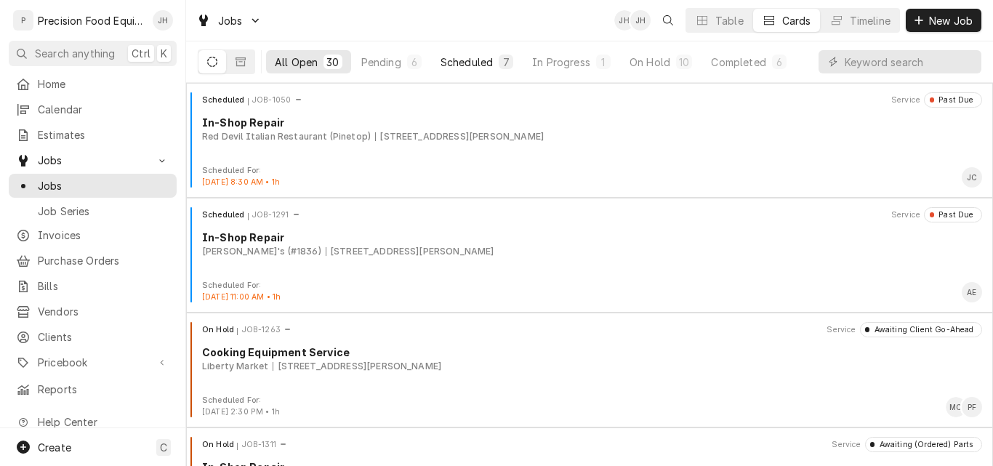
click at [461, 60] on div "Scheduled" at bounding box center [466, 62] width 52 height 15
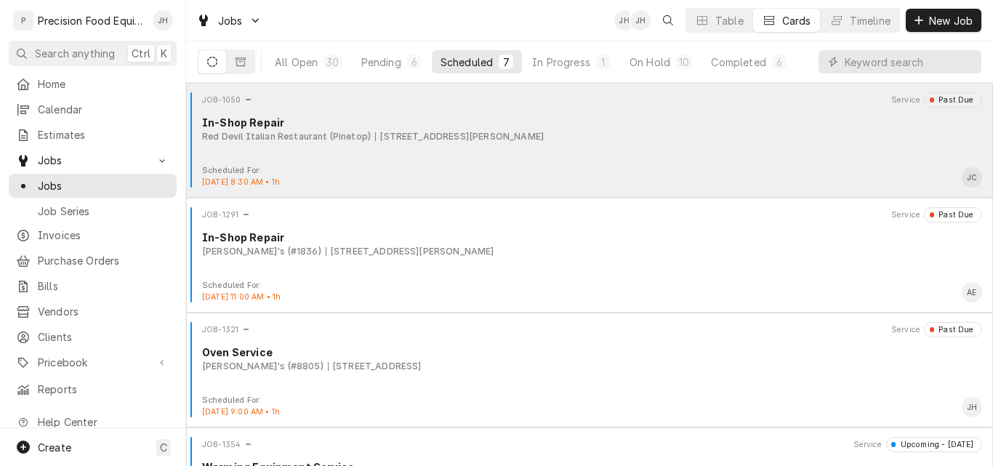
click at [723, 128] on div "In-Shop Repair" at bounding box center [592, 122] width 780 height 15
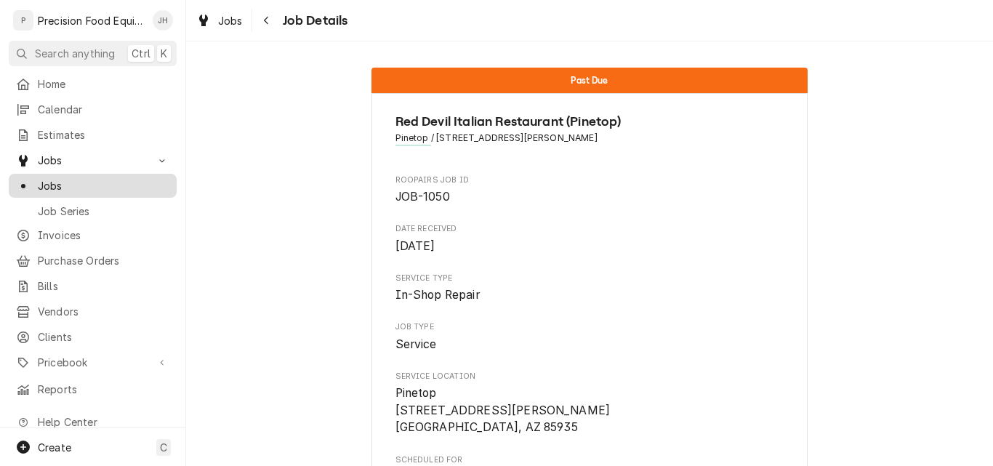
click at [75, 180] on span "Jobs" at bounding box center [104, 185] width 132 height 15
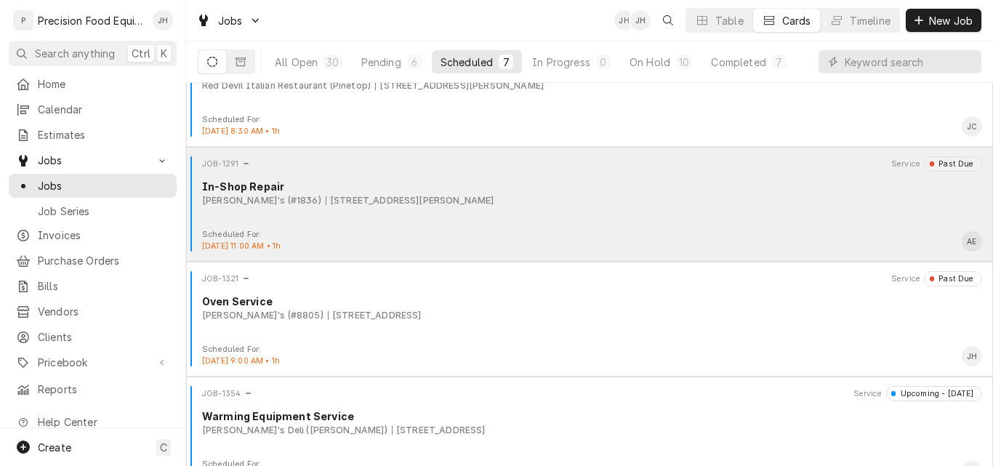
scroll to position [73, 0]
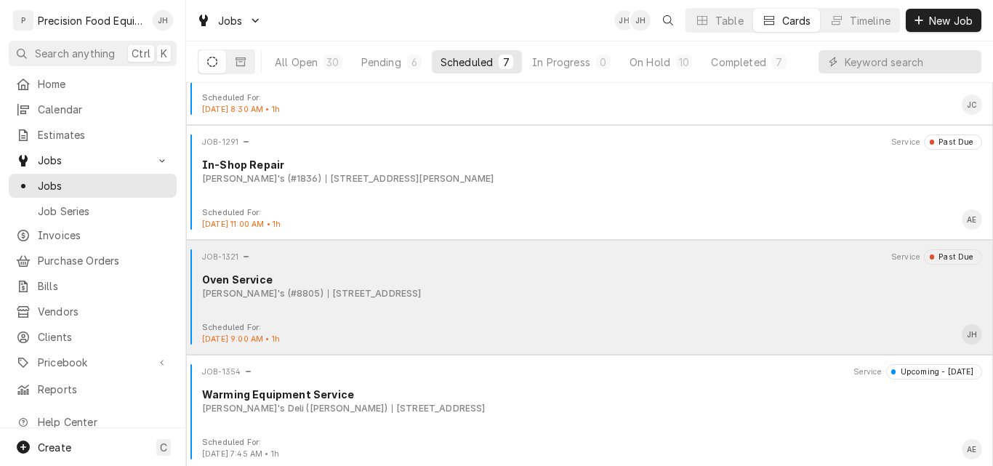
click at [597, 312] on div "JOB-1321 Service Past Due Oven Service Arby's (#8805) 4405 N 1st Ave, Tucson, A…" at bounding box center [589, 285] width 795 height 73
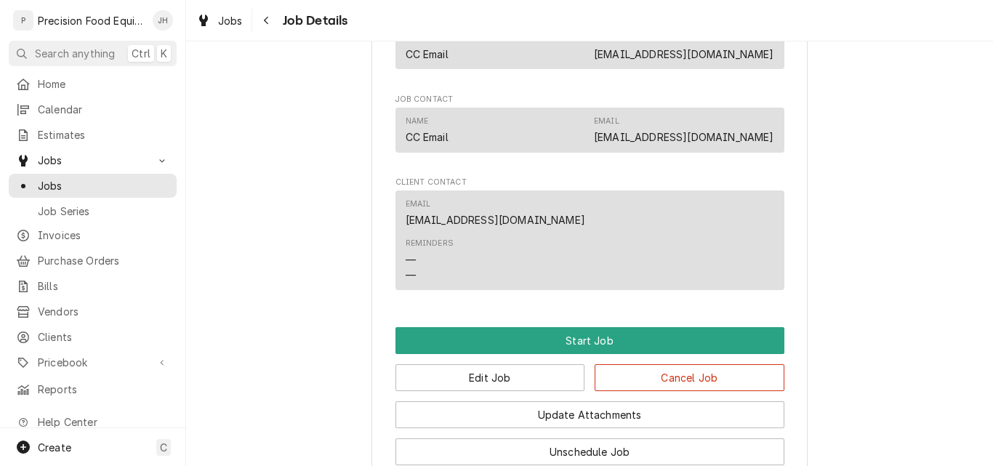
scroll to position [581, 0]
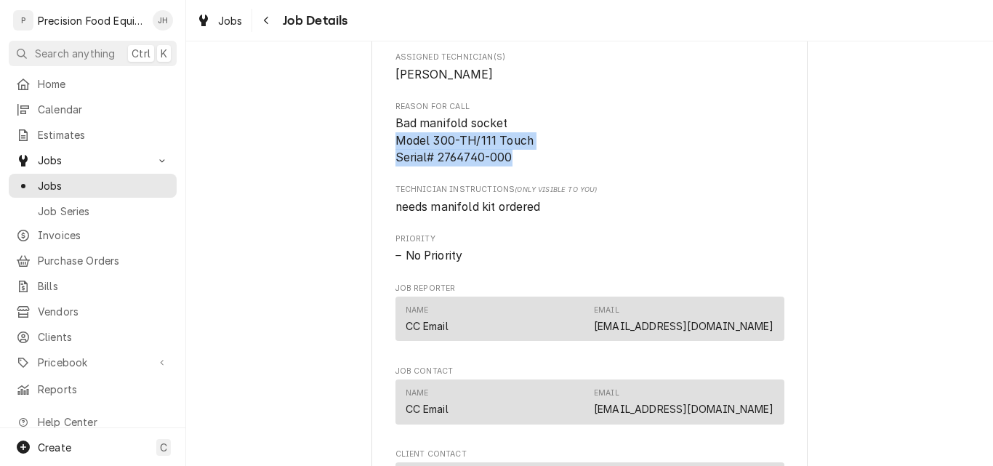
drag, startPoint x: 513, startPoint y: 173, endPoint x: 384, endPoint y: 159, distance: 129.4
click at [384, 159] on div "Arby's (#8805) #8805 / 4405 N 1st Ave, Tucson, AZ 85719 Roopairs Job ID JOB-132…" at bounding box center [589, 152] width 436 height 1281
copy span "Model 300-TH/111 Touch Serial# 2764740-000"
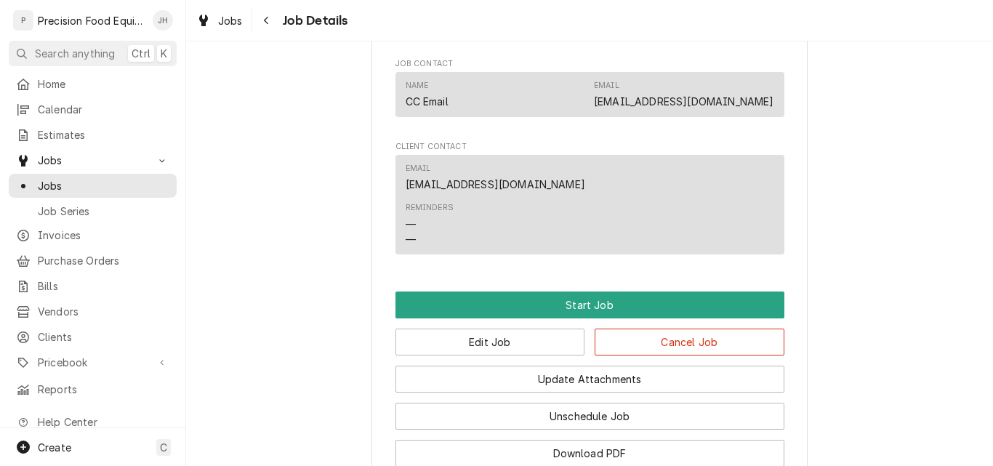
scroll to position [945, 0]
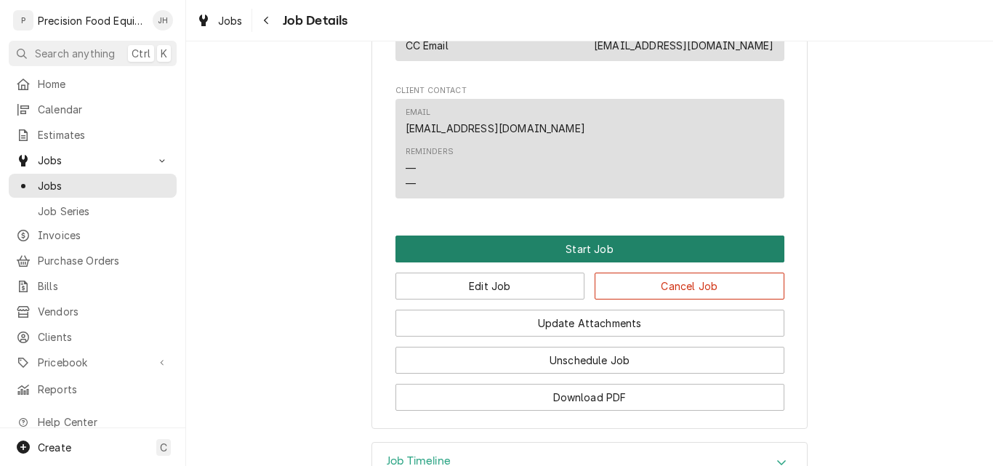
click at [571, 262] on button "Start Job" at bounding box center [589, 248] width 389 height 27
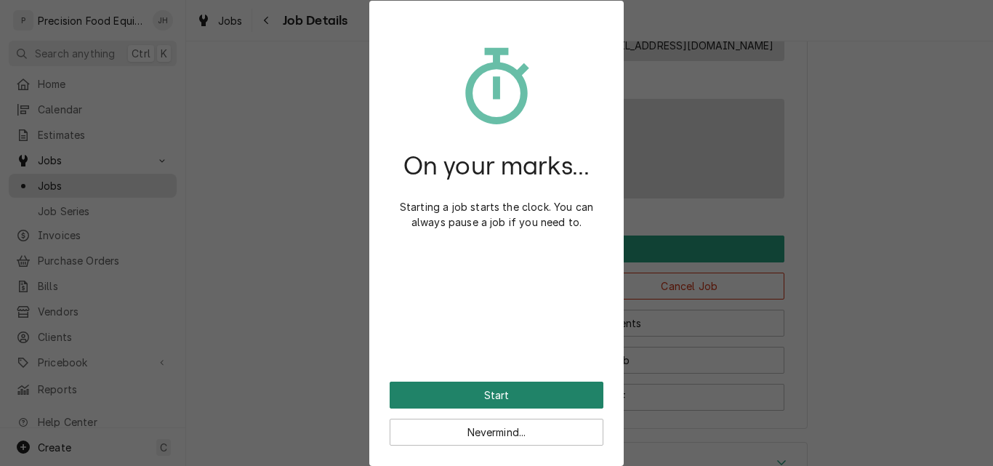
click at [488, 392] on button "Start" at bounding box center [497, 395] width 214 height 27
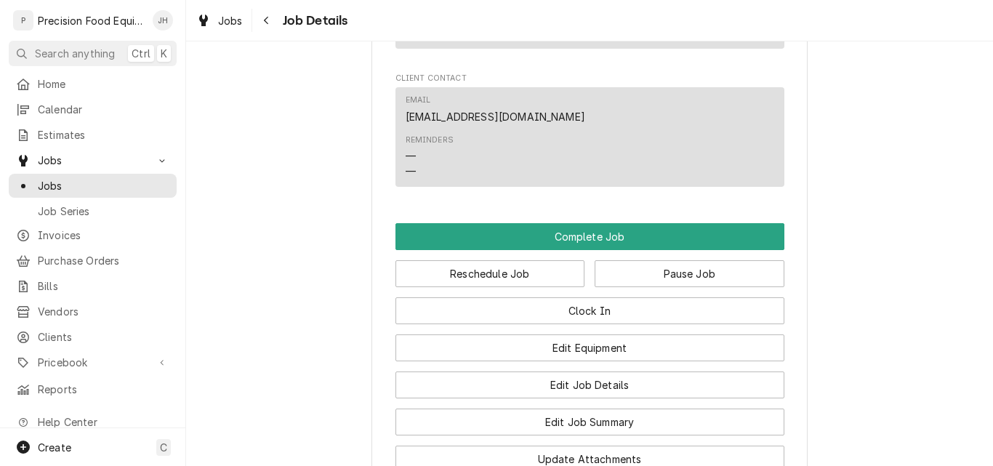
scroll to position [1018, 0]
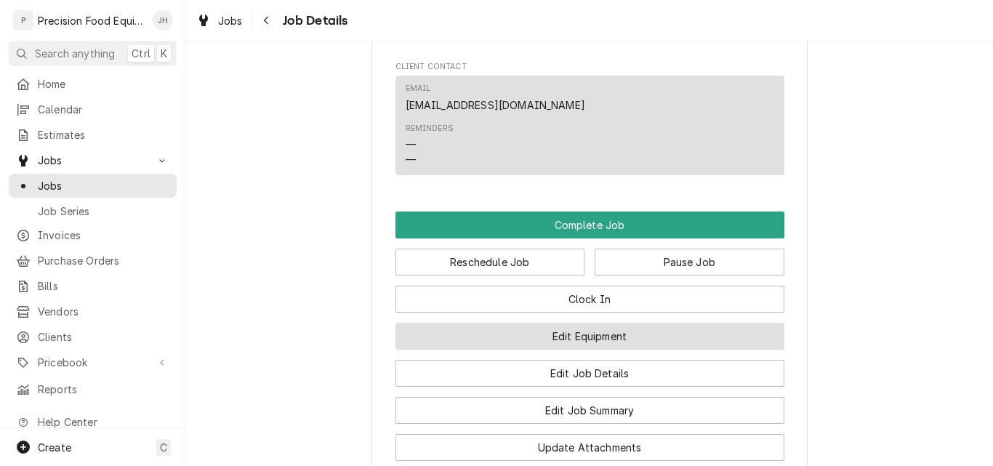
click at [608, 350] on button "Edit Equipment" at bounding box center [589, 336] width 389 height 27
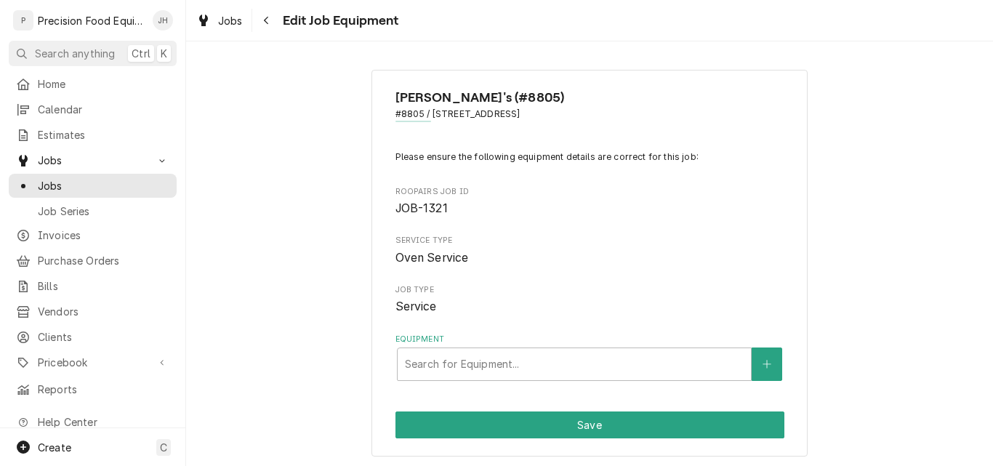
scroll to position [4, 0]
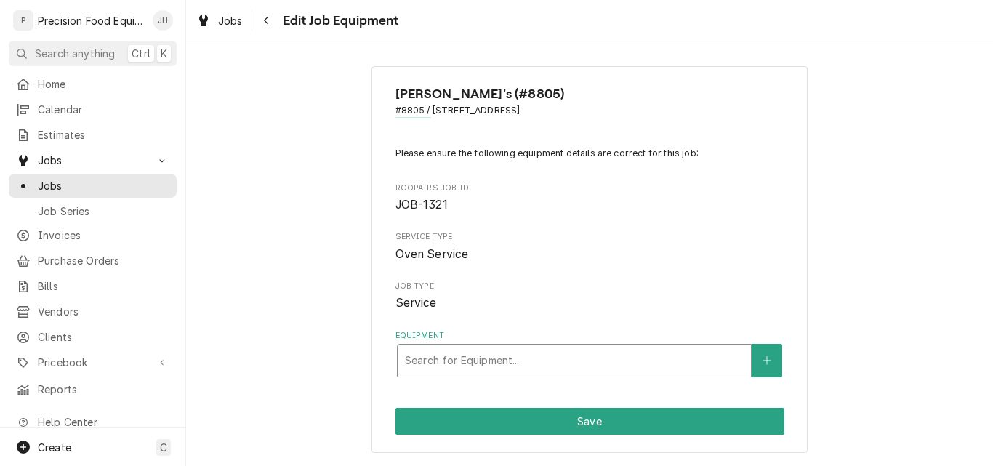
click at [560, 358] on div "Equipment" at bounding box center [574, 360] width 339 height 26
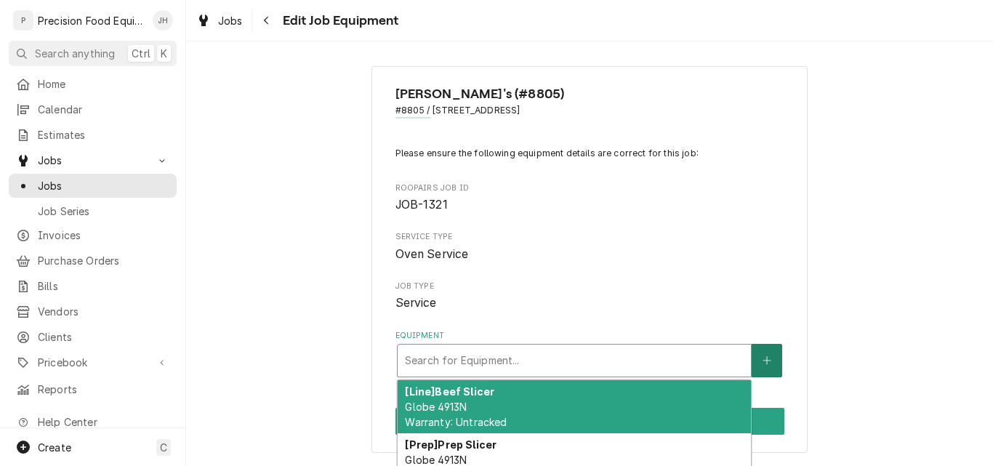
click at [770, 338] on div "Equipment 2 results available. Use Up and Down to choose options, press Enter t…" at bounding box center [589, 353] width 389 height 47
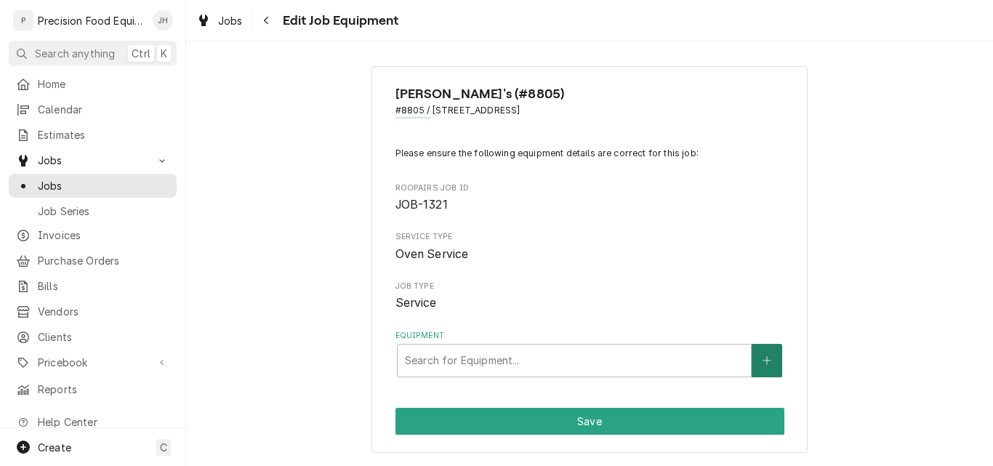
click at [762, 364] on icon "Create New Equipment" at bounding box center [766, 360] width 9 height 10
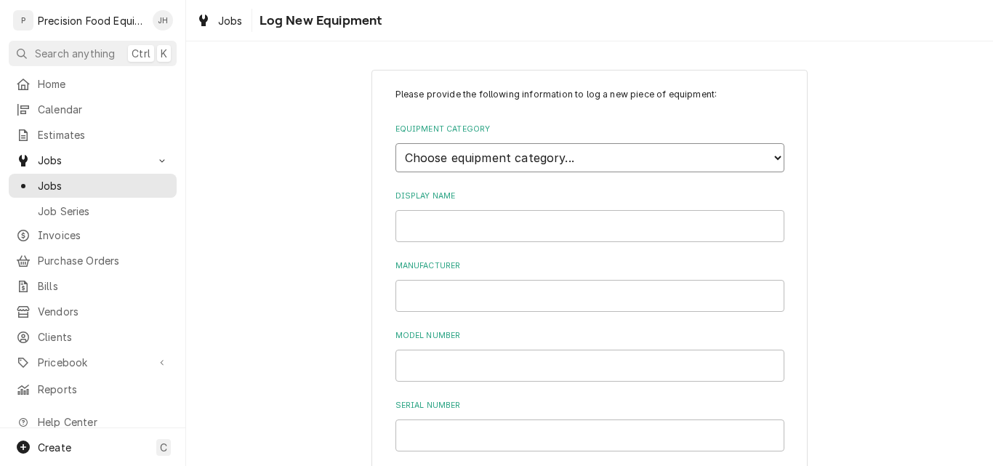
click at [528, 162] on select "Choose equipment category... Cooking Equipment Fryers Ovens and Ranges Concessi…" at bounding box center [589, 157] width 389 height 29
select select "4"
click at [395, 143] on select "Choose equipment category... Cooking Equipment Fryers Ovens and Ranges Concessi…" at bounding box center [589, 157] width 389 height 29
click at [493, 230] on select "Choose equipment type... Combi Oven Convection Oven Countertop Electric Range C…" at bounding box center [589, 224] width 389 height 29
select select "24"
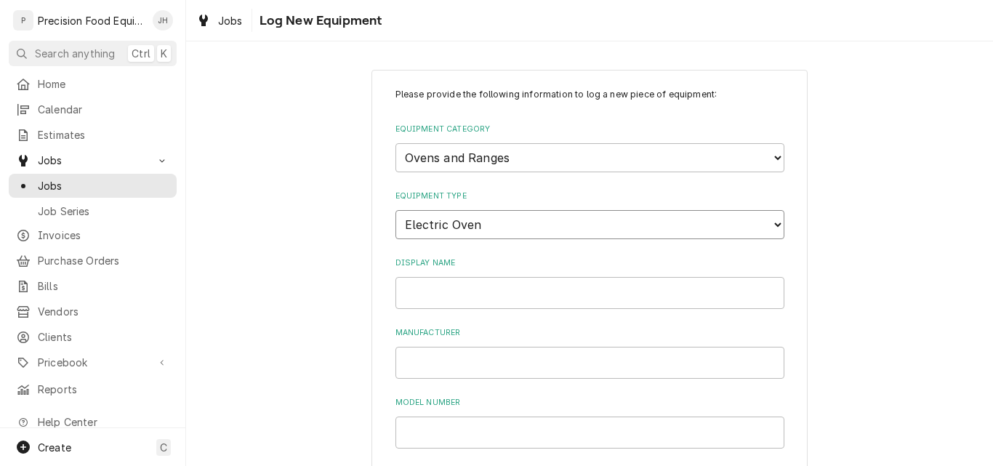
click at [395, 210] on select "Choose equipment type... Combi Oven Convection Oven Countertop Electric Range C…" at bounding box center [589, 224] width 389 height 29
click at [486, 291] on input "Display Name" at bounding box center [589, 293] width 389 height 32
type input "Alto Shaam"
click at [558, 230] on select "Choose equipment type... Combi Oven Convection Oven Countertop Electric Range C…" at bounding box center [589, 224] width 389 height 29
select select "Equipment Type"
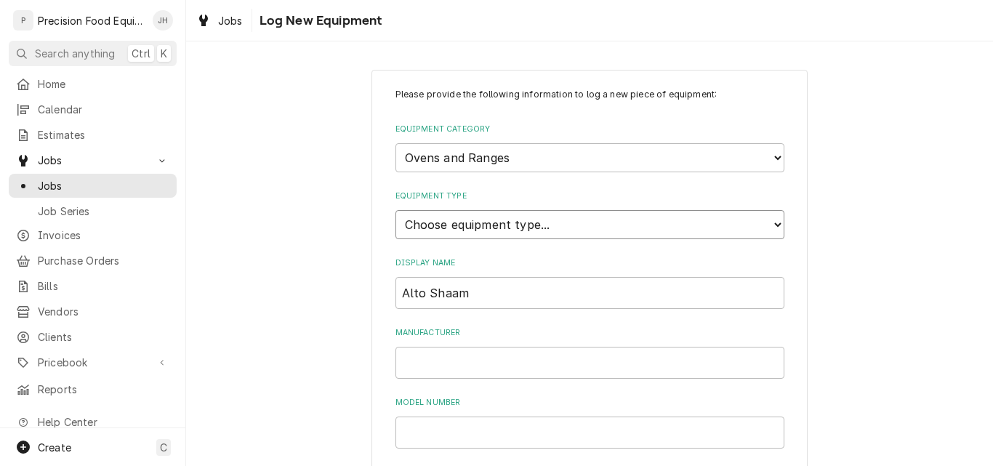
click at [395, 210] on select "Choose equipment type... Combi Oven Convection Oven Countertop Electric Range C…" at bounding box center [589, 224] width 389 height 29
click at [537, 154] on select "Choose equipment category... Cooking Equipment Fryers Ovens and Ranges Concessi…" at bounding box center [589, 157] width 389 height 29
select select "1"
click at [395, 143] on select "Choose equipment category... Cooking Equipment Fryers Ovens and Ranges Concessi…" at bounding box center [589, 157] width 389 height 29
click at [526, 218] on select "Choose equipment type... Broiler Charbroiler Commercial Microwave Commercial To…" at bounding box center [589, 224] width 389 height 29
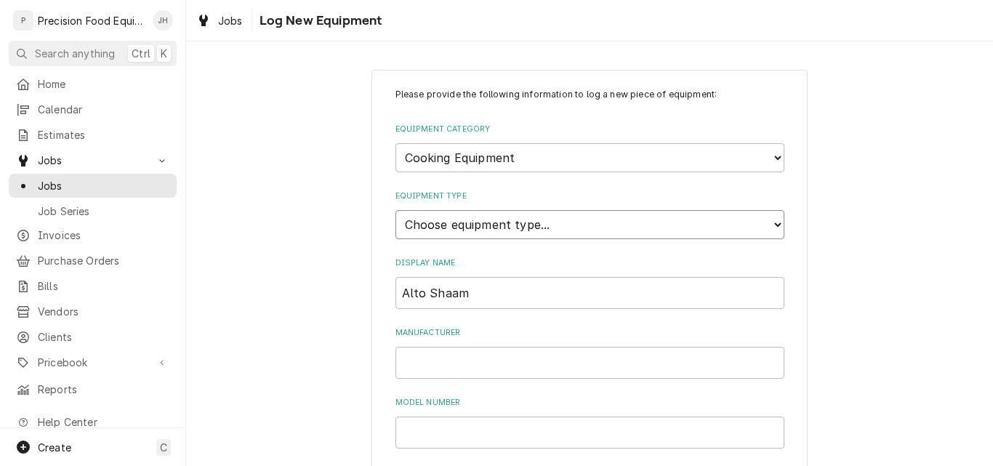
select select "1"
click at [395, 210] on select "Choose equipment type... Broiler Charbroiler Commercial Microwave Commercial To…" at bounding box center [589, 224] width 389 height 29
click at [486, 158] on select "Choose equipment category... Cooking Equipment Fryers Ovens and Ranges Concessi…" at bounding box center [589, 157] width 389 height 29
click at [395, 143] on select "Choose equipment category... Cooking Equipment Fryers Ovens and Ranges Concessi…" at bounding box center [589, 157] width 389 height 29
click at [494, 159] on select "Choose equipment category... Cooking Equipment Fryers Ovens and Ranges Concessi…" at bounding box center [589, 157] width 389 height 29
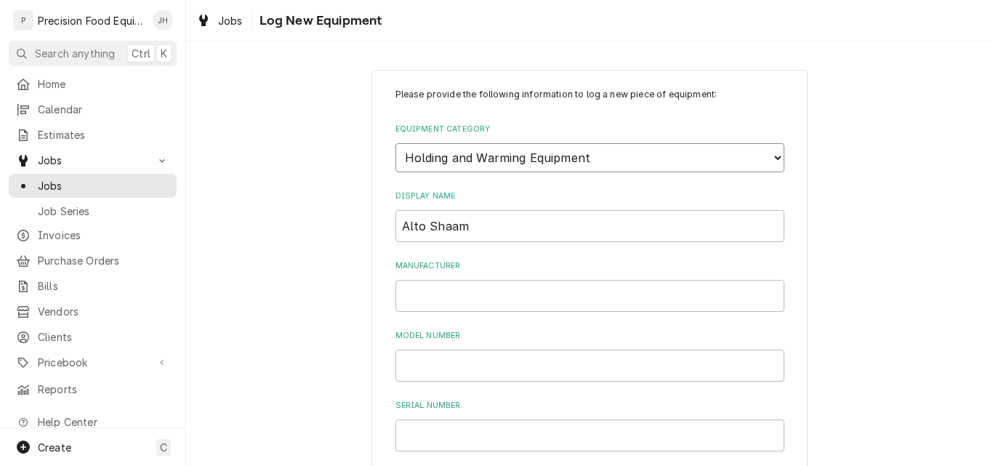
click at [395, 143] on select "Choose equipment category... Cooking Equipment Fryers Ovens and Ranges Concessi…" at bounding box center [589, 157] width 389 height 29
click at [496, 220] on select "Choose equipment type... Bun Warmer Dish and Tray Dispenser Display Cabinet Dra…" at bounding box center [589, 224] width 389 height 29
click at [395, 210] on select "Choose equipment type... Bun Warmer Dish and Tray Dispenser Display Cabinet Dra…" at bounding box center [589, 224] width 389 height 29
click at [455, 151] on select "Choose equipment category... Cooking Equipment Fryers Ovens and Ranges Concessi…" at bounding box center [589, 157] width 389 height 29
select select "4"
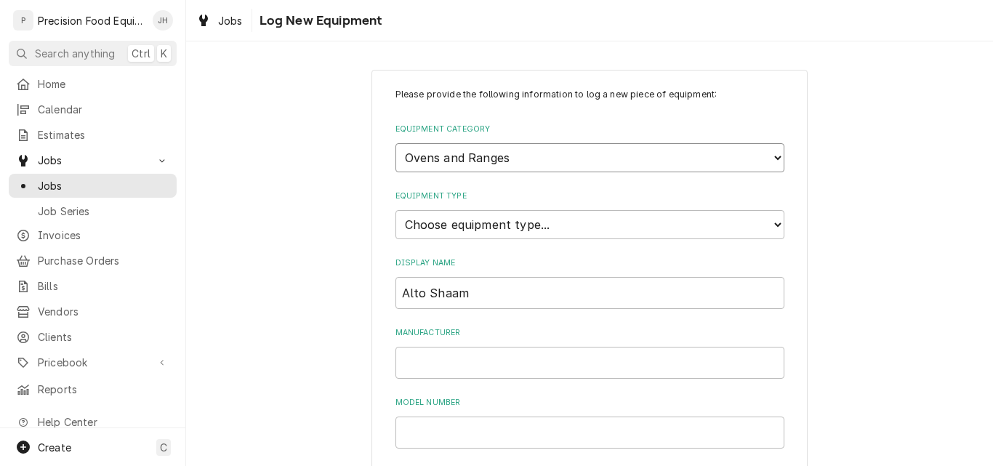
click at [395, 143] on select "Choose equipment category... Cooking Equipment Fryers Ovens and Ranges Concessi…" at bounding box center [589, 157] width 389 height 29
click at [495, 230] on select "Choose equipment type... Combi Oven Convection Oven Countertop Electric Range C…" at bounding box center [589, 224] width 389 height 29
select select "24"
click at [395, 210] on select "Choose equipment type... Combi Oven Convection Oven Countertop Electric Range C…" at bounding box center [589, 224] width 389 height 29
click at [451, 364] on input "Manufacturer" at bounding box center [589, 363] width 389 height 32
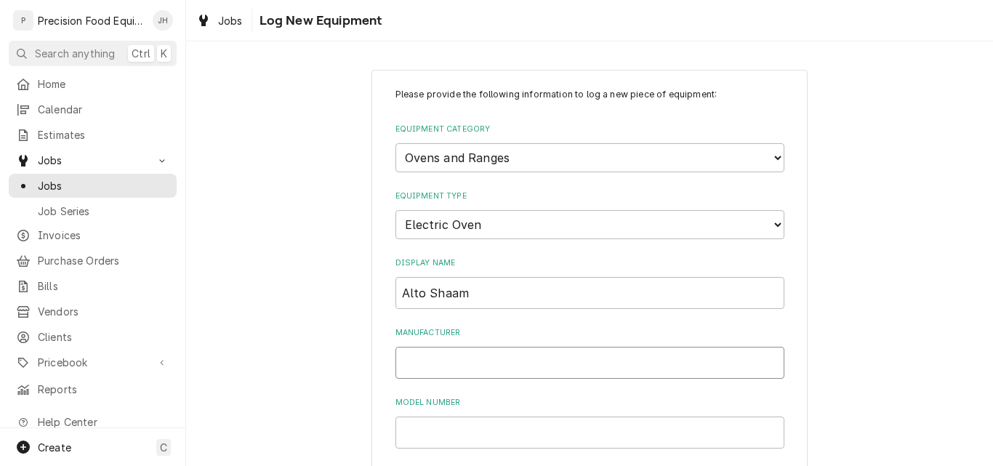
paste input "Model 300-TH/111 Touch Serial# 2764740-000"
drag, startPoint x: 532, startPoint y: 368, endPoint x: 697, endPoint y: 355, distance: 165.5
click at [701, 362] on input "Model 300-TH/111 Touch Serial# 2764740-000" at bounding box center [589, 363] width 389 height 32
click at [580, 365] on input "Model 300-TH/111 Touch Serial# 2764740-000" at bounding box center [589, 363] width 389 height 32
drag, startPoint x: 580, startPoint y: 365, endPoint x: 655, endPoint y: 363, distance: 74.9
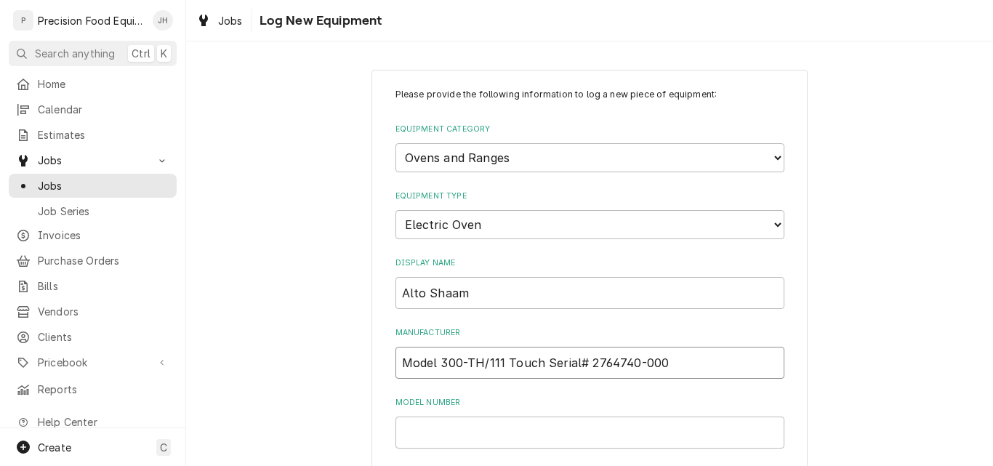
click at [655, 363] on input "Model 300-TH/111 Touch Serial# 2764740-000" at bounding box center [589, 363] width 389 height 32
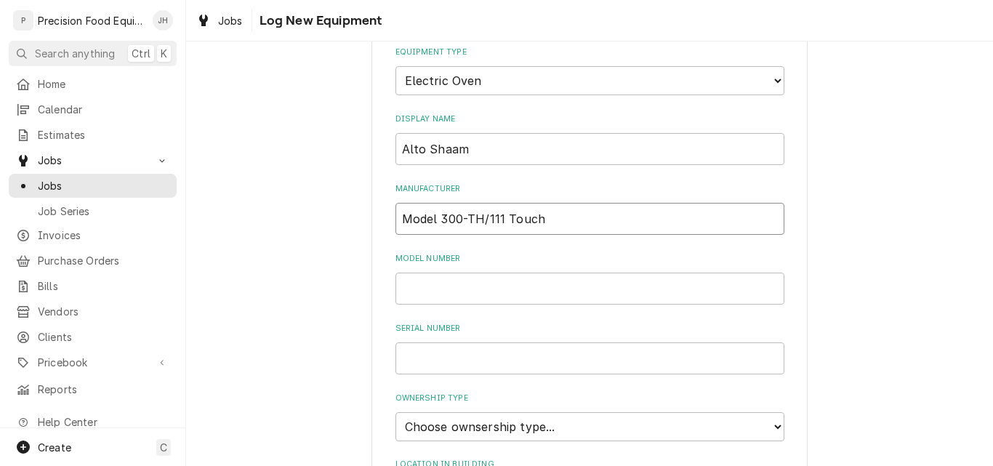
scroll to position [145, 0]
type input "Model 300-TH/111 Touch"
click at [431, 361] on input "Serial Number" at bounding box center [589, 357] width 389 height 32
paste input "2764740-000"
type input "2764740-000"
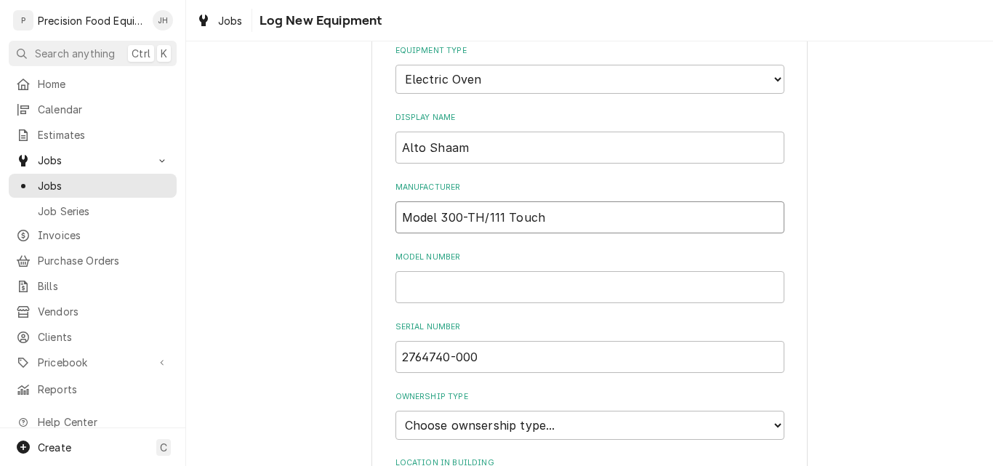
drag, startPoint x: 437, startPoint y: 217, endPoint x: 555, endPoint y: 225, distance: 118.8
click at [555, 225] on input "Model 300-TH/111 Touch" at bounding box center [589, 217] width 389 height 32
click at [440, 297] on input "Model Number" at bounding box center [589, 287] width 389 height 32
paste input "300-TH/111 Touch"
type input "300-TH/111 Touch"
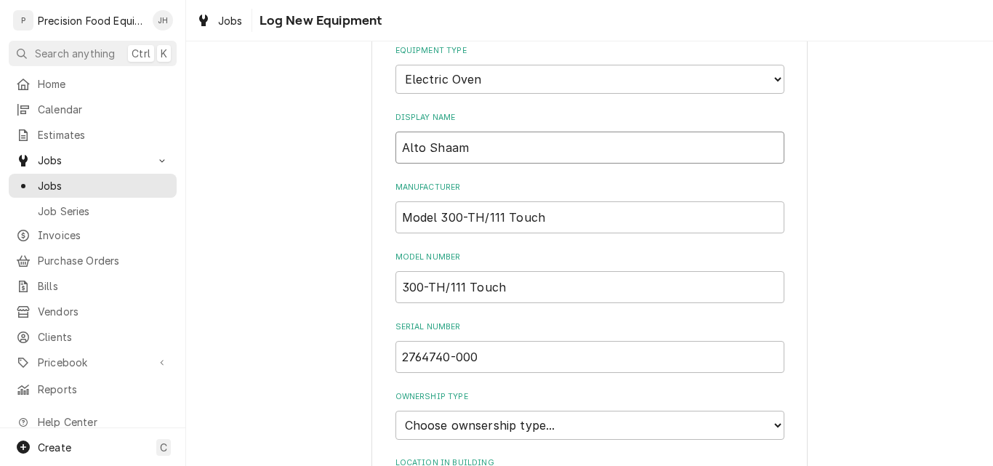
click at [489, 148] on input "Alto Shaam" at bounding box center [589, 148] width 389 height 32
drag, startPoint x: 475, startPoint y: 354, endPoint x: 399, endPoint y: 358, distance: 75.7
click at [399, 358] on input "2764740-000" at bounding box center [589, 357] width 389 height 32
click at [459, 147] on input "Alto Shaam" at bounding box center [589, 148] width 389 height 32
paste input "2764740-000"
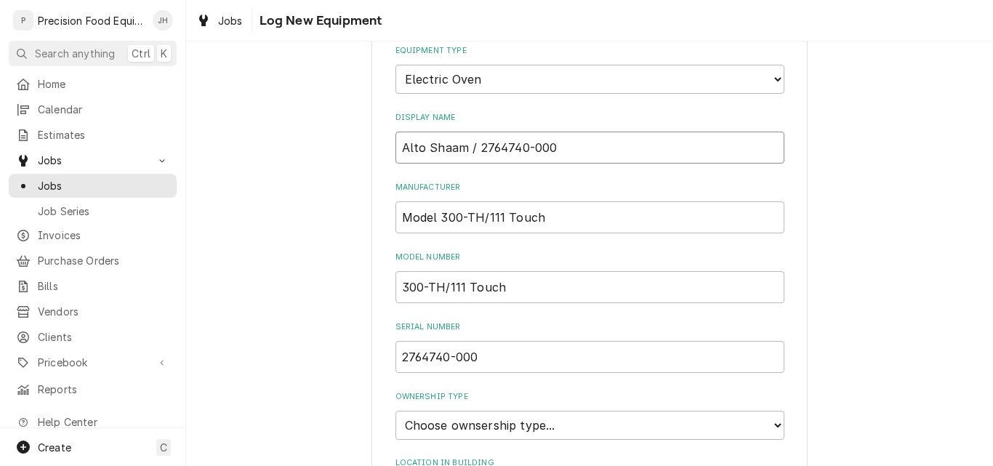
drag, startPoint x: 459, startPoint y: 147, endPoint x: 398, endPoint y: 149, distance: 61.1
click at [398, 149] on input "Alto Shaam / 2764740-000" at bounding box center [589, 148] width 389 height 32
type input "Alto Shaam / 2764740-000"
click at [539, 222] on input "Model 300-TH/111 Touch" at bounding box center [589, 217] width 389 height 32
drag, startPoint x: 543, startPoint y: 219, endPoint x: 340, endPoint y: 211, distance: 202.9
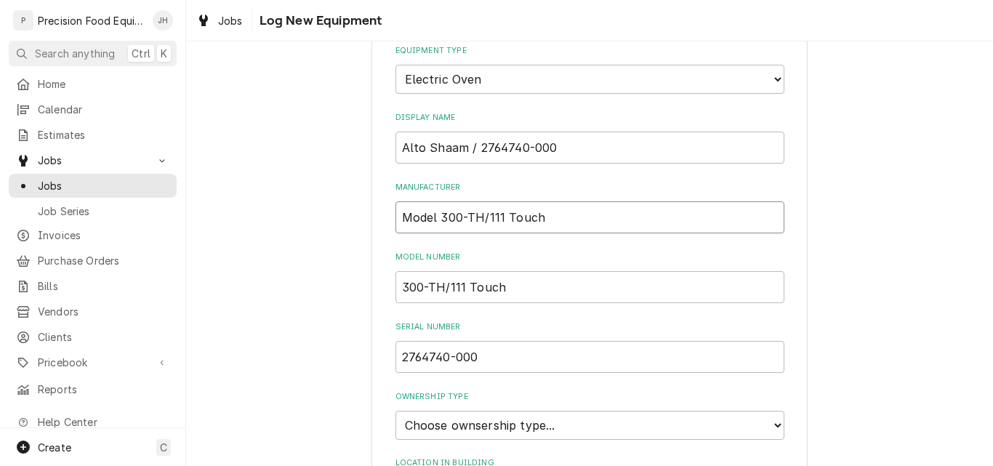
click at [340, 211] on div "Please provide the following information to log a new piece of equipment: Equip…" at bounding box center [589, 373] width 807 height 925
paste input "Alto Shaam"
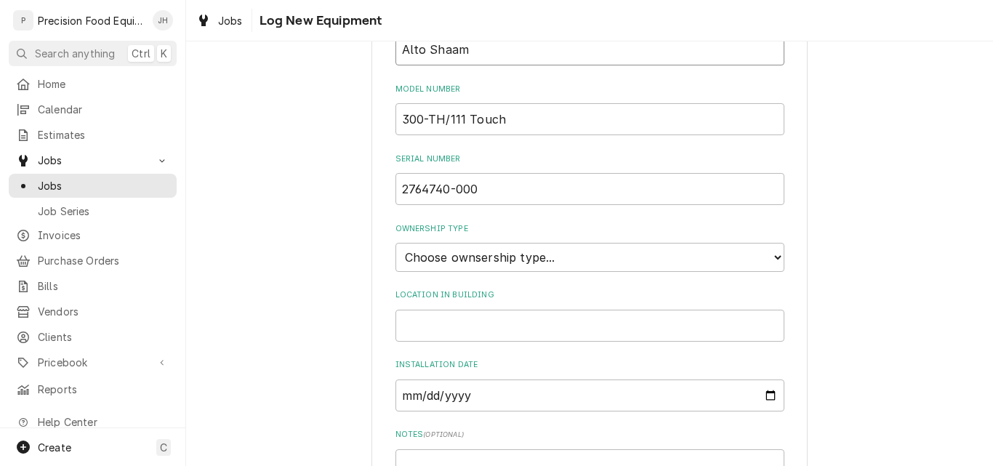
scroll to position [363, 0]
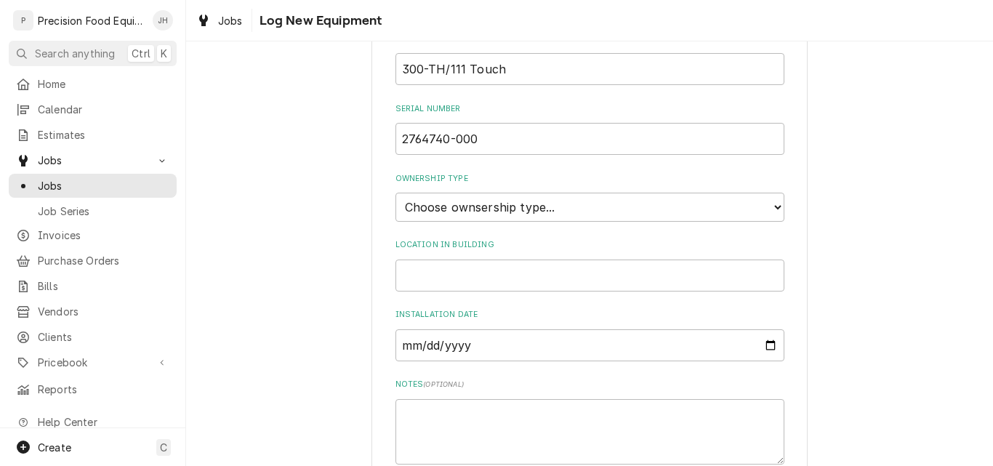
type input "Alto Shaam"
click at [445, 214] on select "Choose ownsership type... Unknown Owned Leased Rented" at bounding box center [589, 207] width 389 height 29
select select "1"
click at [395, 193] on select "Choose ownsership type... Unknown Owned Leased Rented" at bounding box center [589, 207] width 389 height 29
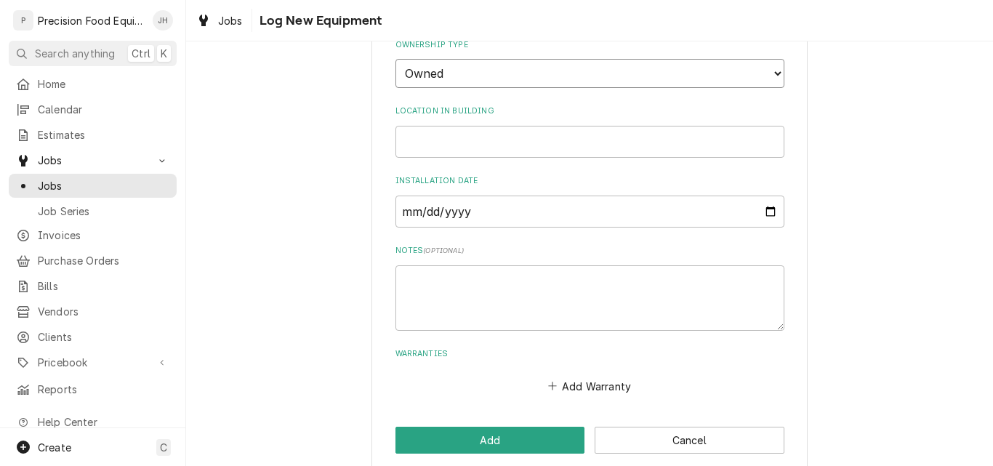
scroll to position [509, 0]
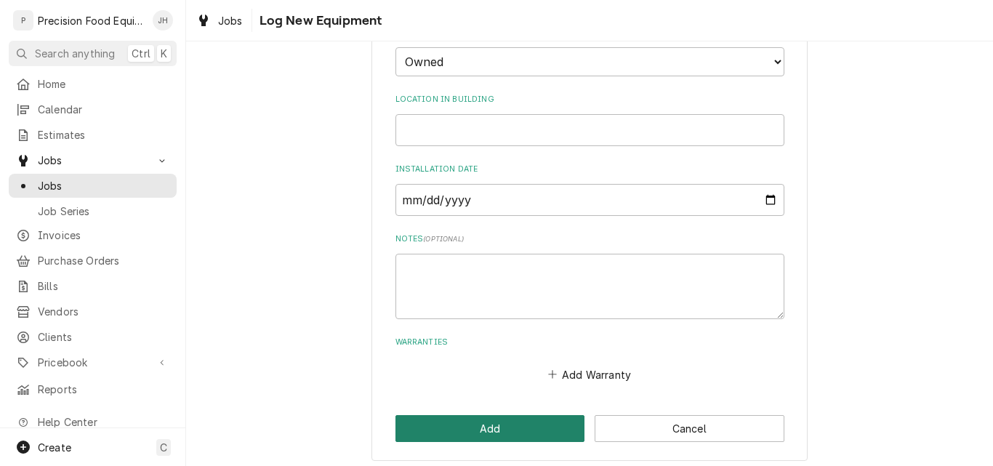
click at [483, 431] on button "Add" at bounding box center [490, 428] width 190 height 27
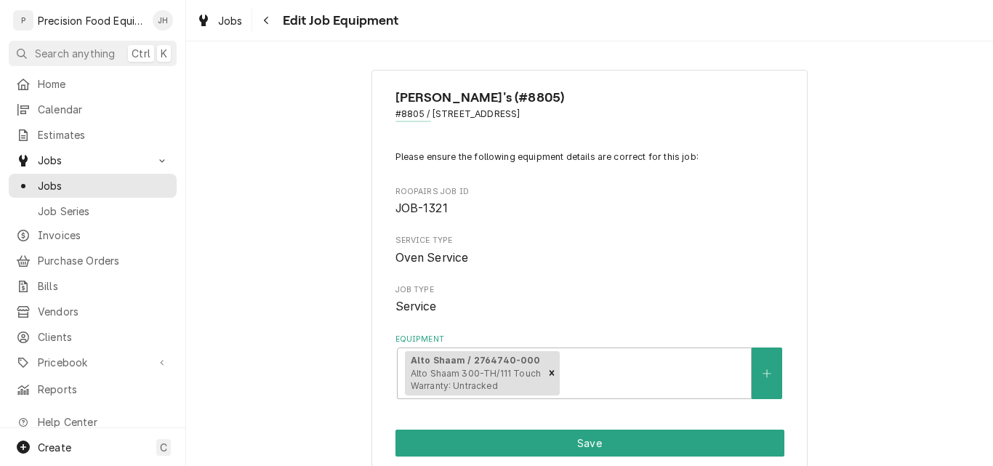
scroll to position [218, 0]
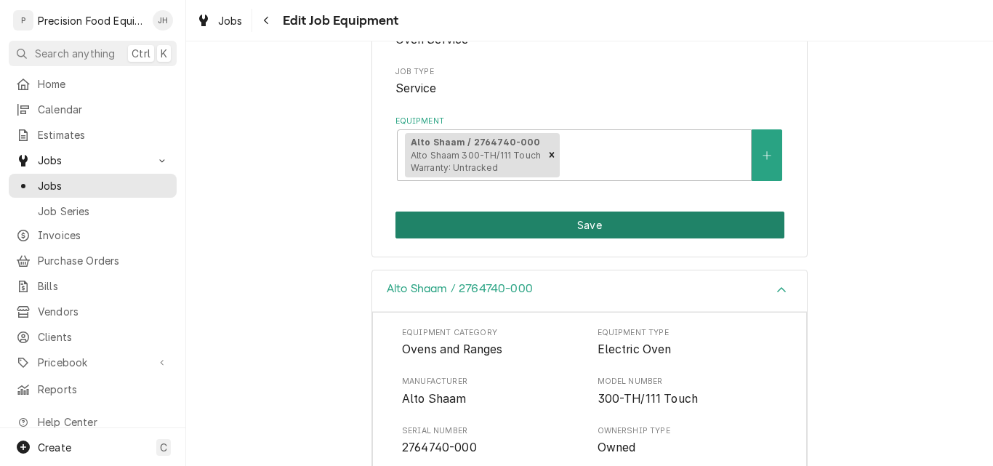
click at [582, 225] on button "Save" at bounding box center [589, 225] width 389 height 27
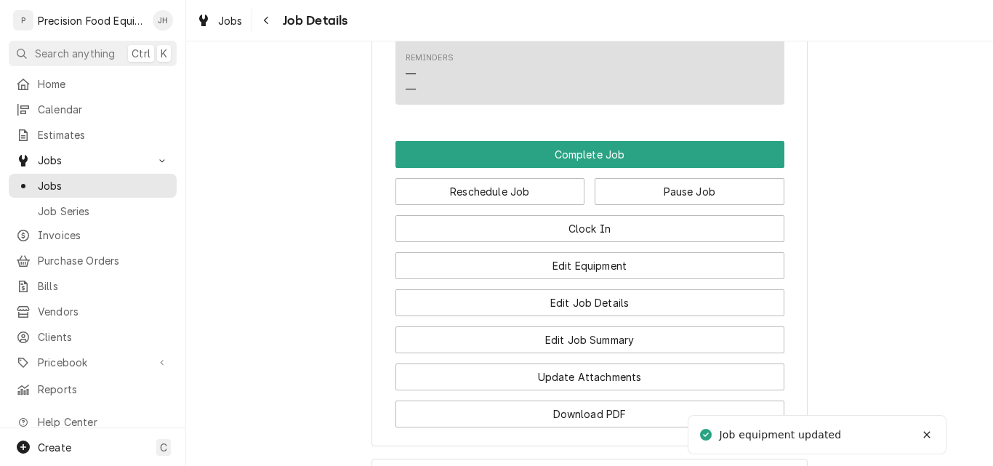
scroll to position [1090, 0]
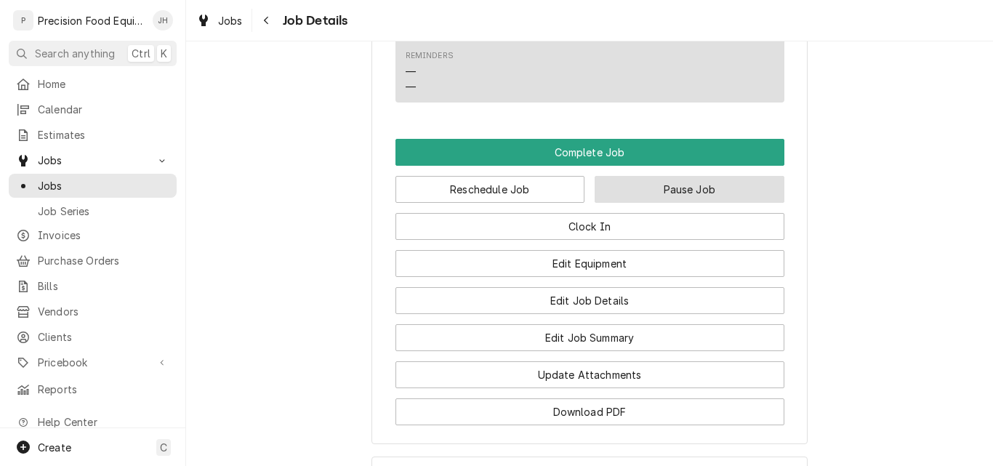
click at [682, 203] on button "Pause Job" at bounding box center [690, 189] width 190 height 27
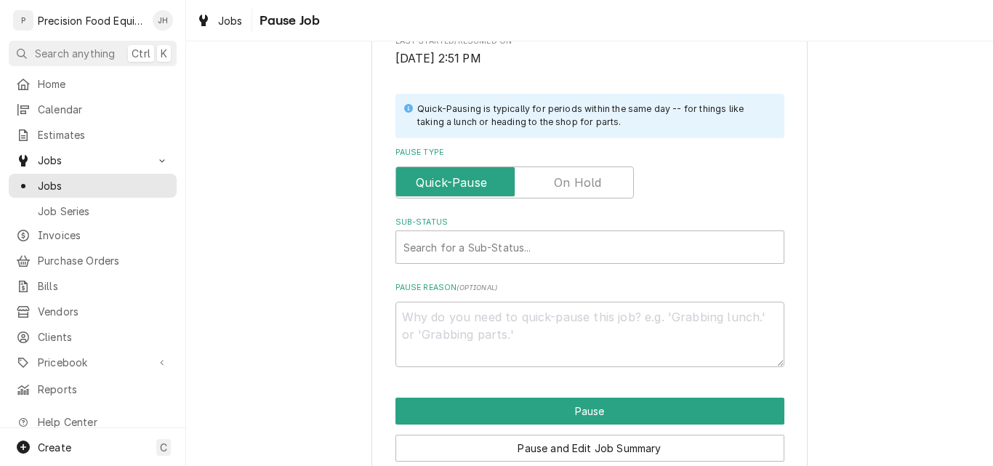
scroll to position [291, 0]
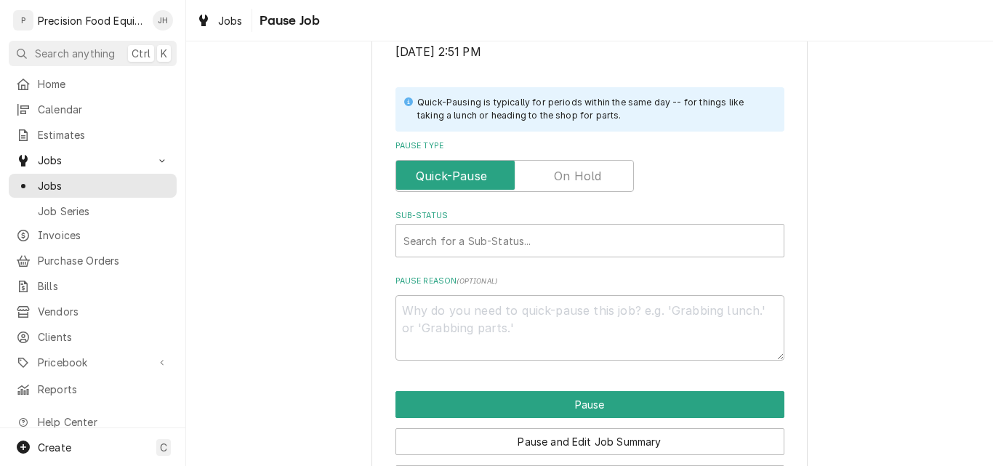
click at [553, 183] on label "Pause Type" at bounding box center [514, 176] width 238 height 32
click at [553, 183] on input "Pause Type" at bounding box center [514, 176] width 225 height 32
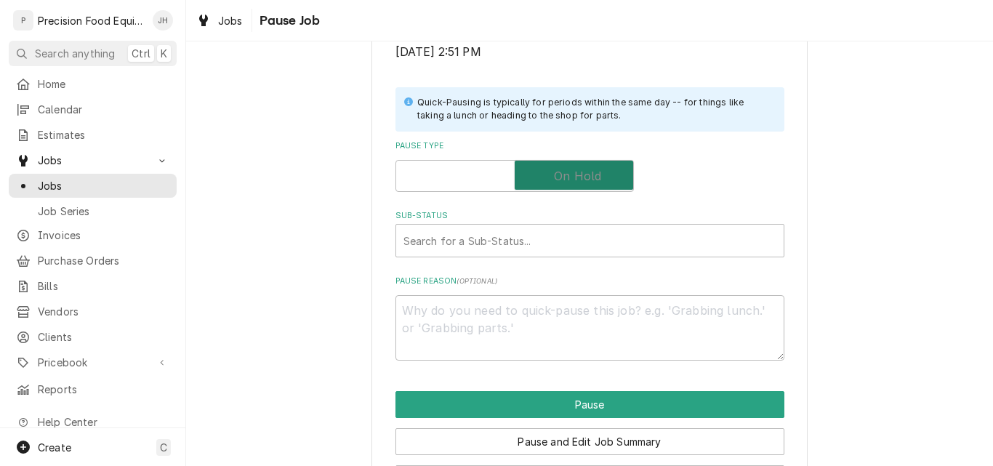
checkbox input "true"
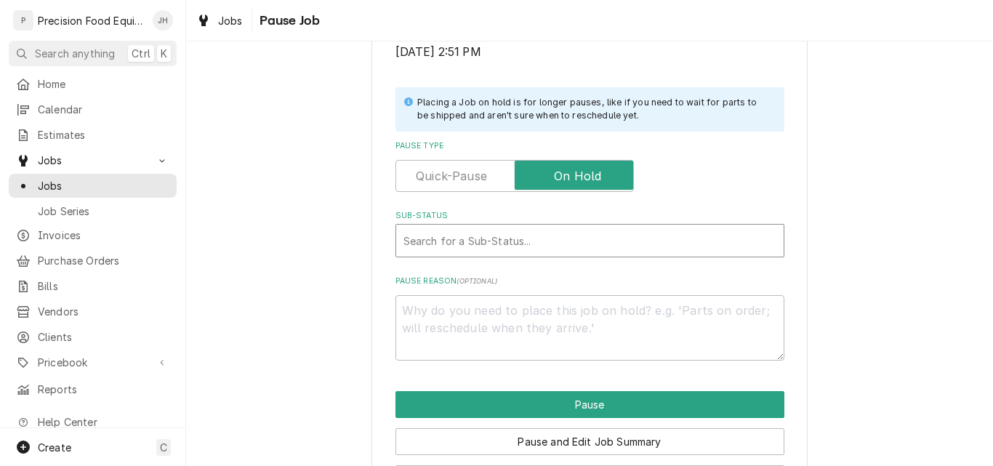
click at [517, 249] on div "Sub-Status" at bounding box center [589, 240] width 373 height 26
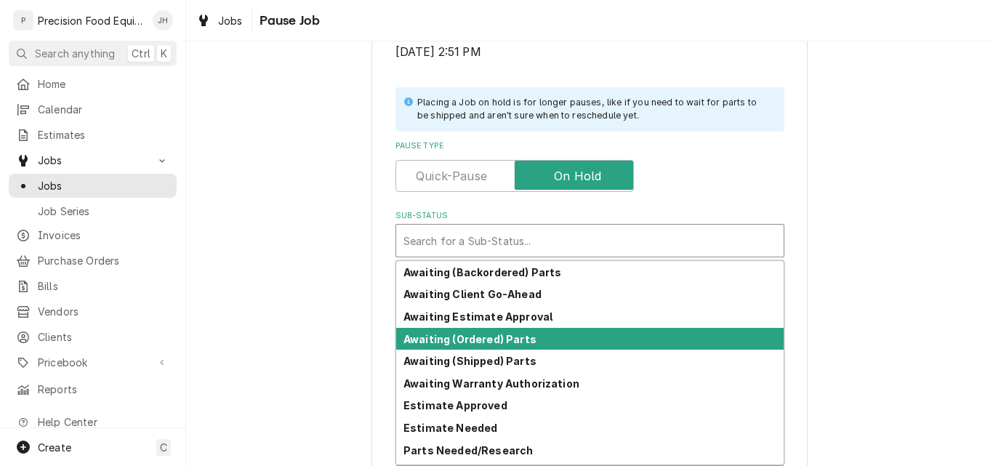
click at [474, 342] on strong "Awaiting (Ordered) Parts" at bounding box center [469, 339] width 133 height 12
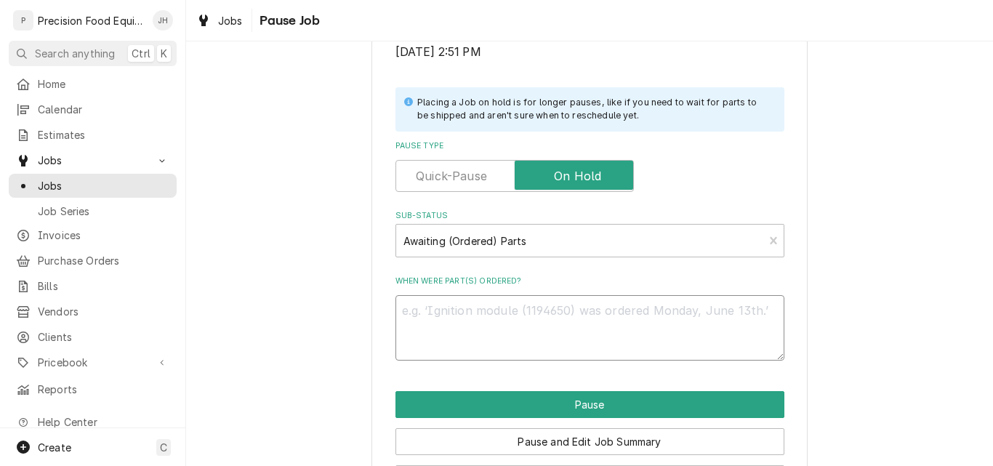
click at [473, 315] on textarea "When were part(s) ordered?" at bounding box center [589, 327] width 389 height 65
type textarea "x"
type textarea "0"
type textarea "x"
type textarea "08"
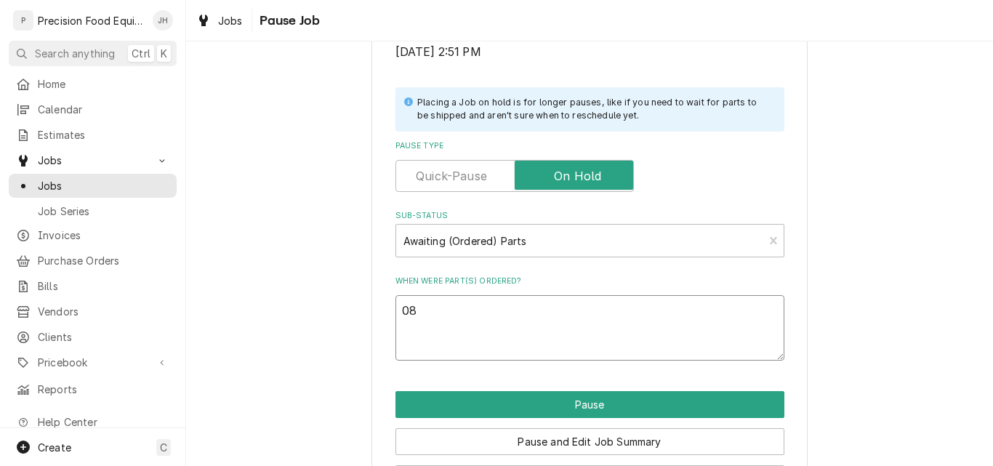
type textarea "x"
type textarea "08/"
type textarea "x"
type textarea "08/1"
type textarea "x"
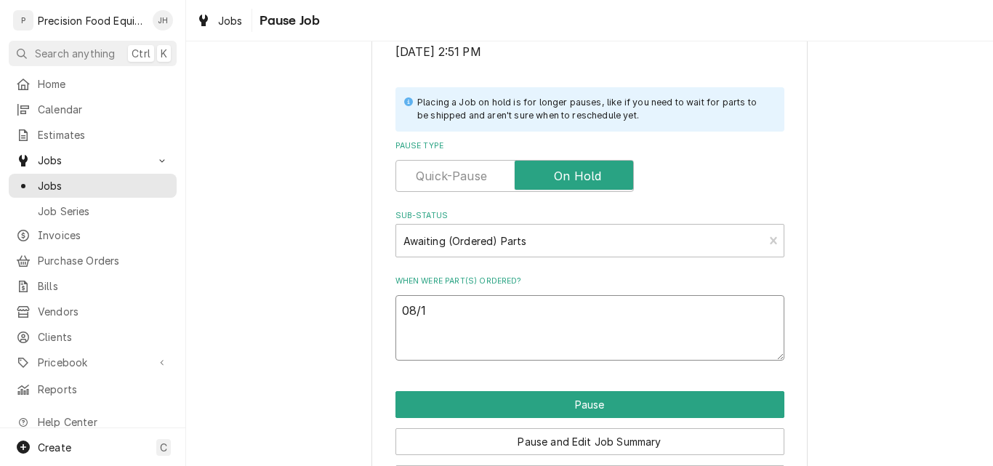
type textarea "08/11"
type textarea "x"
type textarea "08/11/"
type textarea "x"
type textarea "08/11/2"
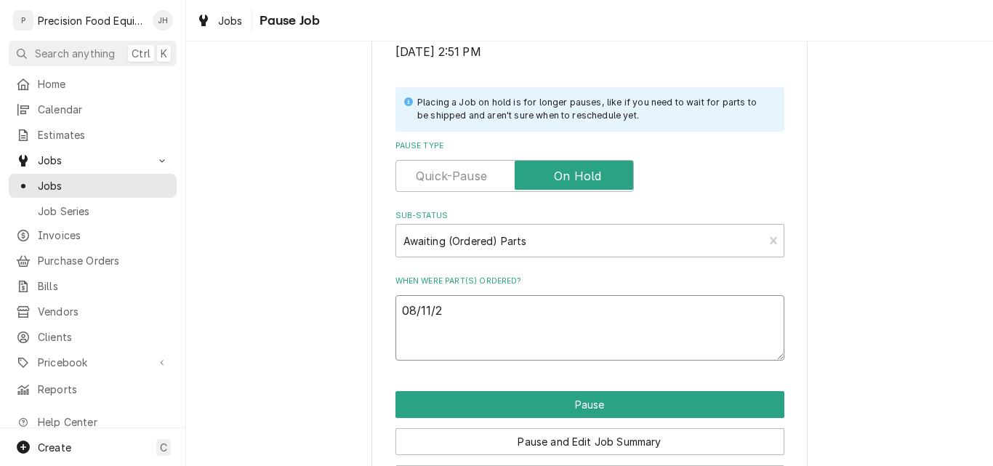
type textarea "x"
type textarea "08/11/25"
type textarea "x"
type textarea "08/11/25"
type textarea "x"
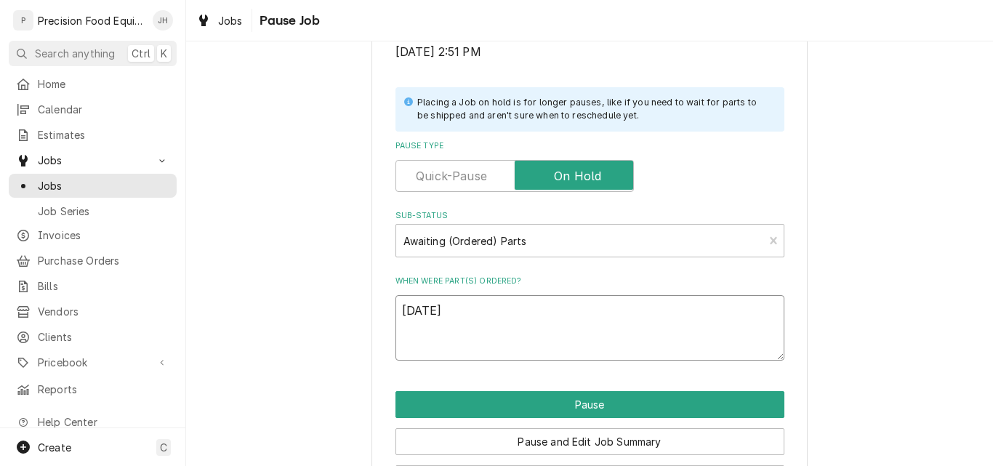
type textarea "08/11/25 G"
type textarea "x"
type textarea "08/11/25 GC"
type textarea "x"
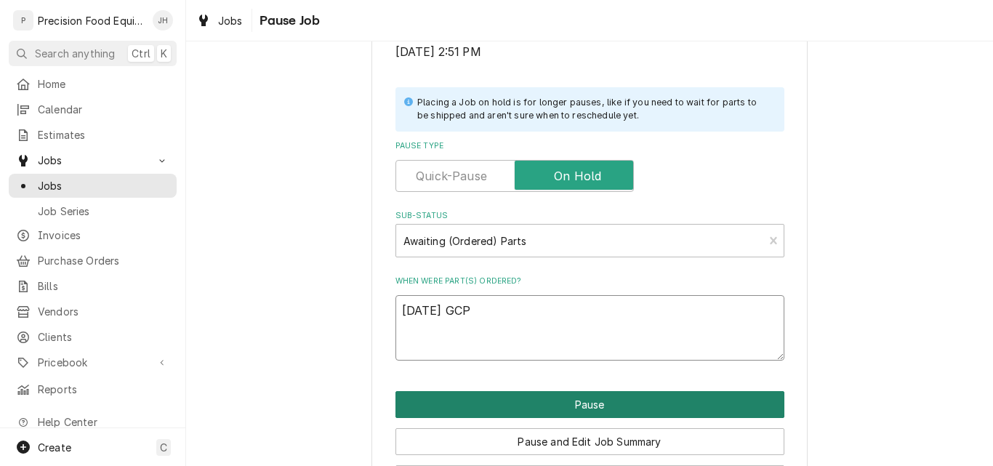
type textarea "[DATE] GCP"
click at [592, 405] on button "Pause" at bounding box center [589, 404] width 389 height 27
type textarea "x"
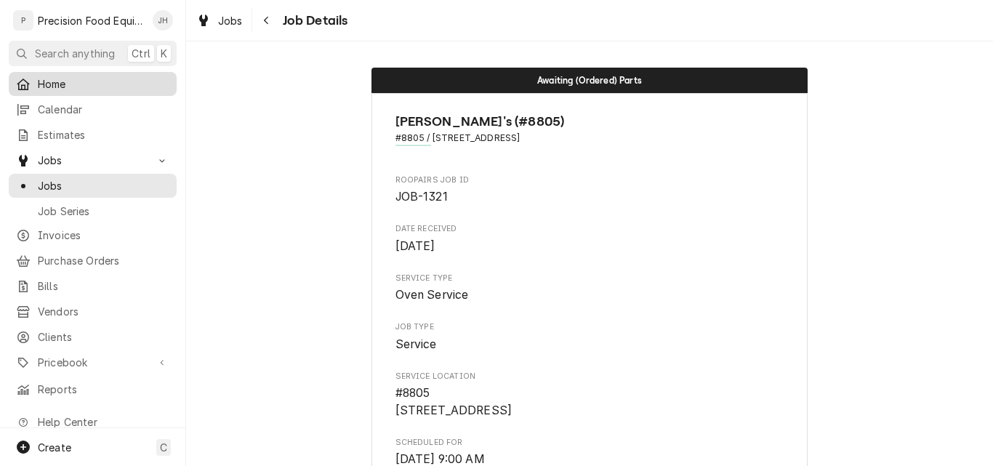
click at [72, 75] on div "Home" at bounding box center [93, 84] width 162 height 18
